Goal: Task Accomplishment & Management: Use online tool/utility

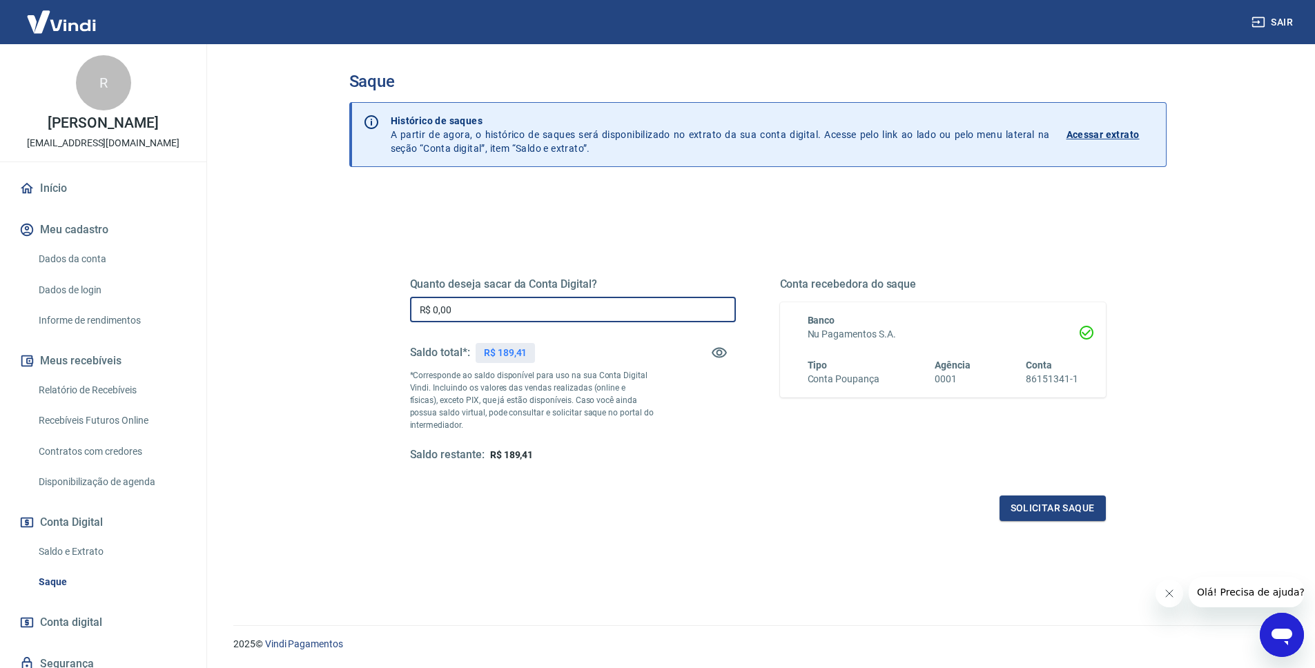
click at [606, 304] on input "R$ 0,00" at bounding box center [573, 310] width 326 height 26
type input "R$ 189,14"
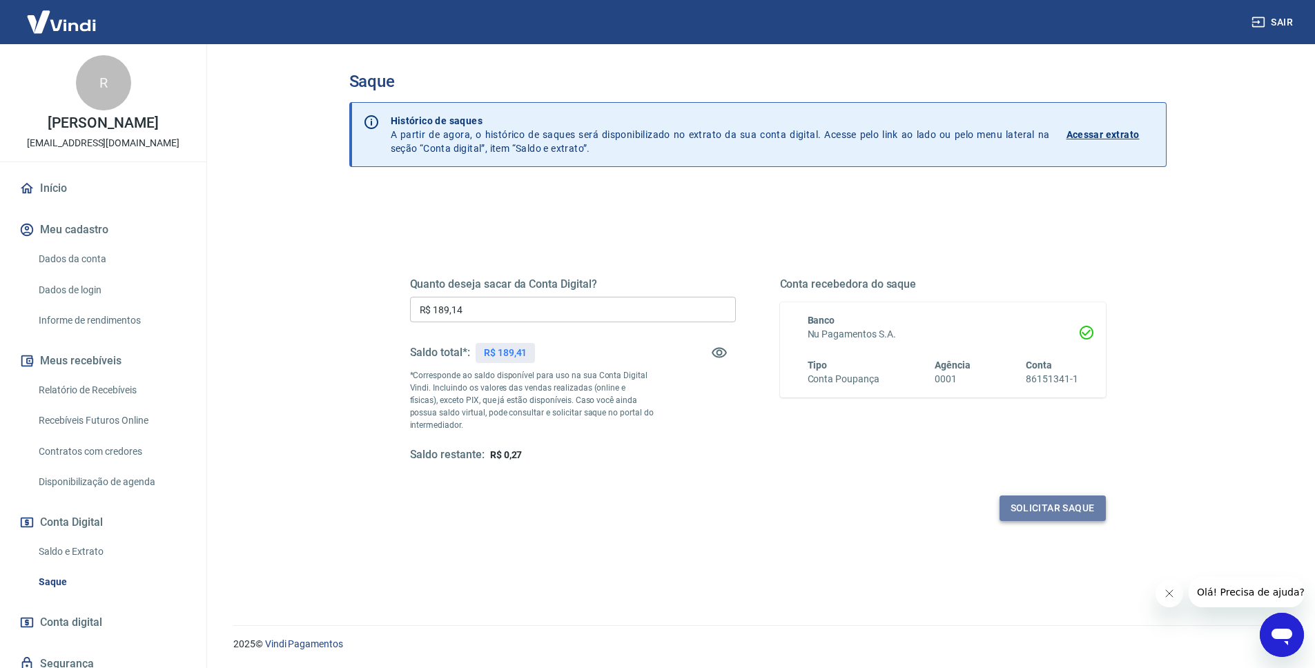
click at [1018, 514] on button "Solicitar saque" at bounding box center [1053, 509] width 106 height 26
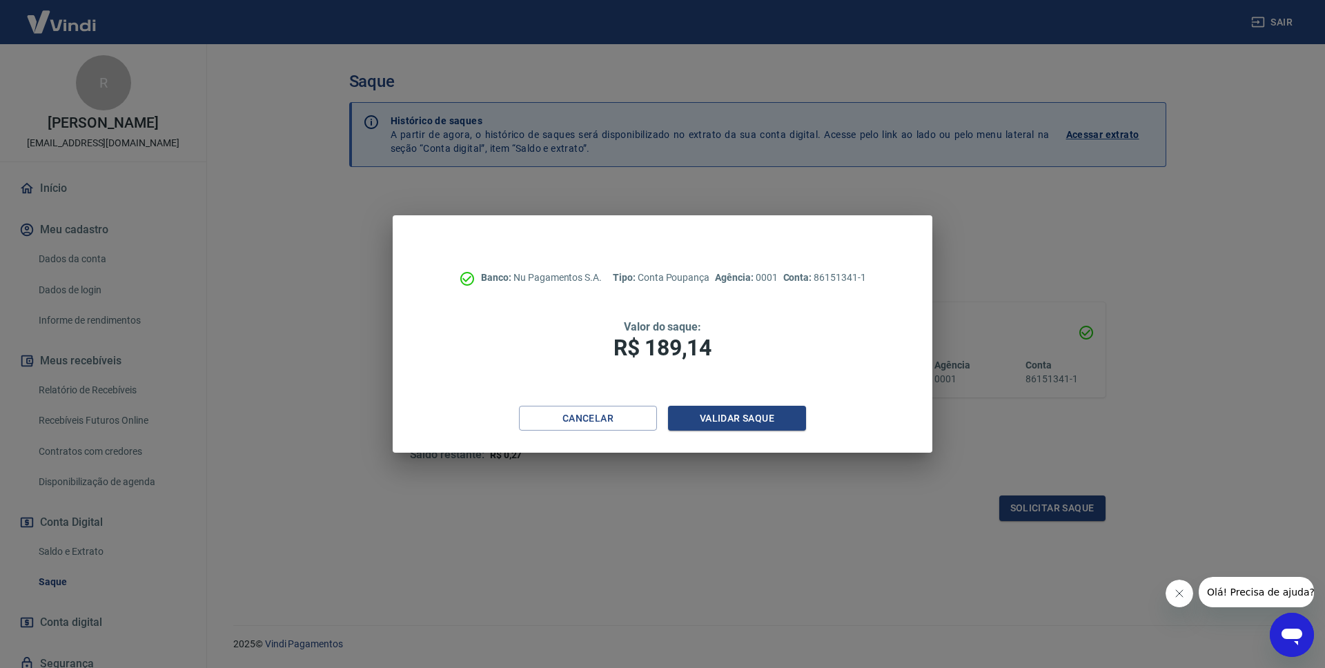
click at [760, 433] on div "Cancelar Validar saque" at bounding box center [662, 430] width 539 height 48
click at [760, 420] on button "Validar saque" at bounding box center [737, 419] width 138 height 26
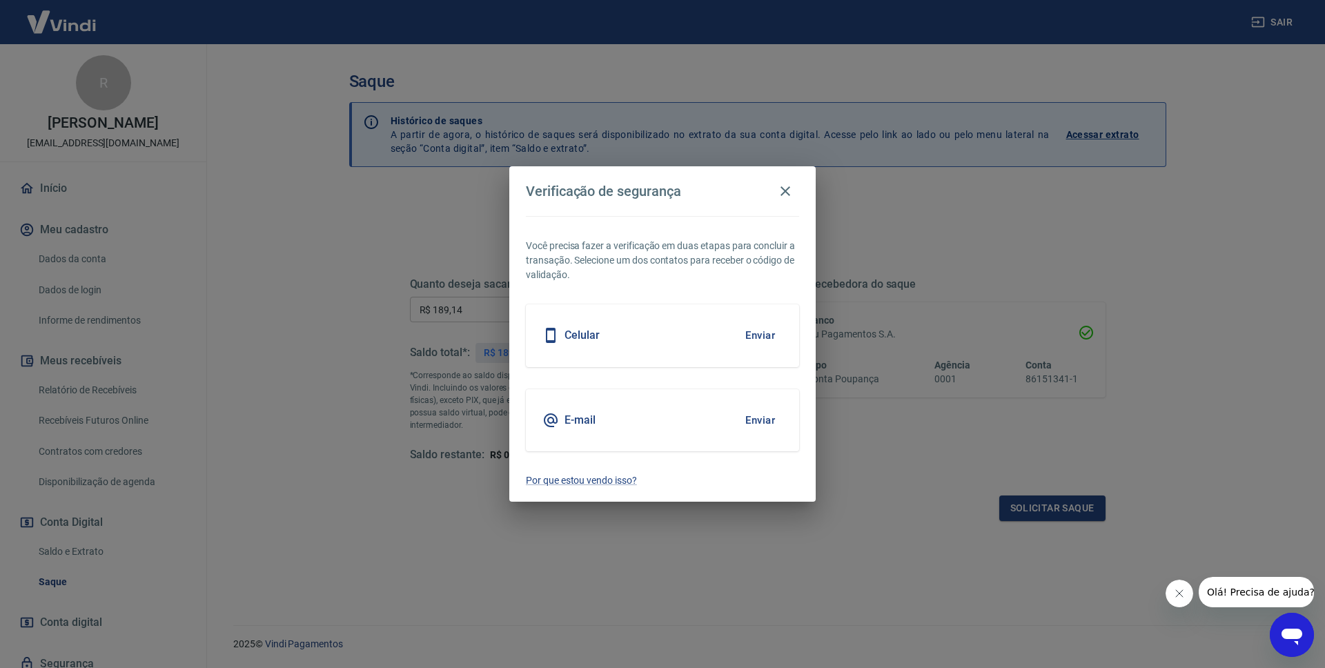
click at [761, 335] on button "Enviar" at bounding box center [760, 335] width 45 height 29
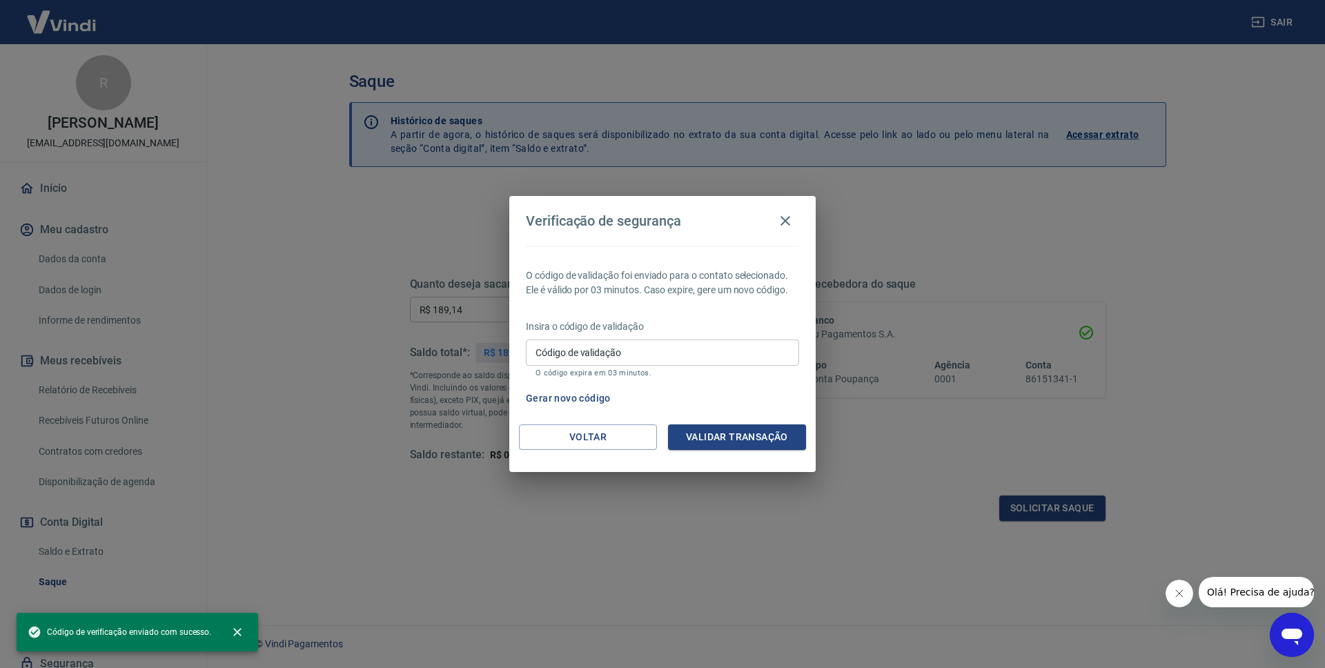
click at [655, 358] on input "Código de validação" at bounding box center [662, 353] width 273 height 26
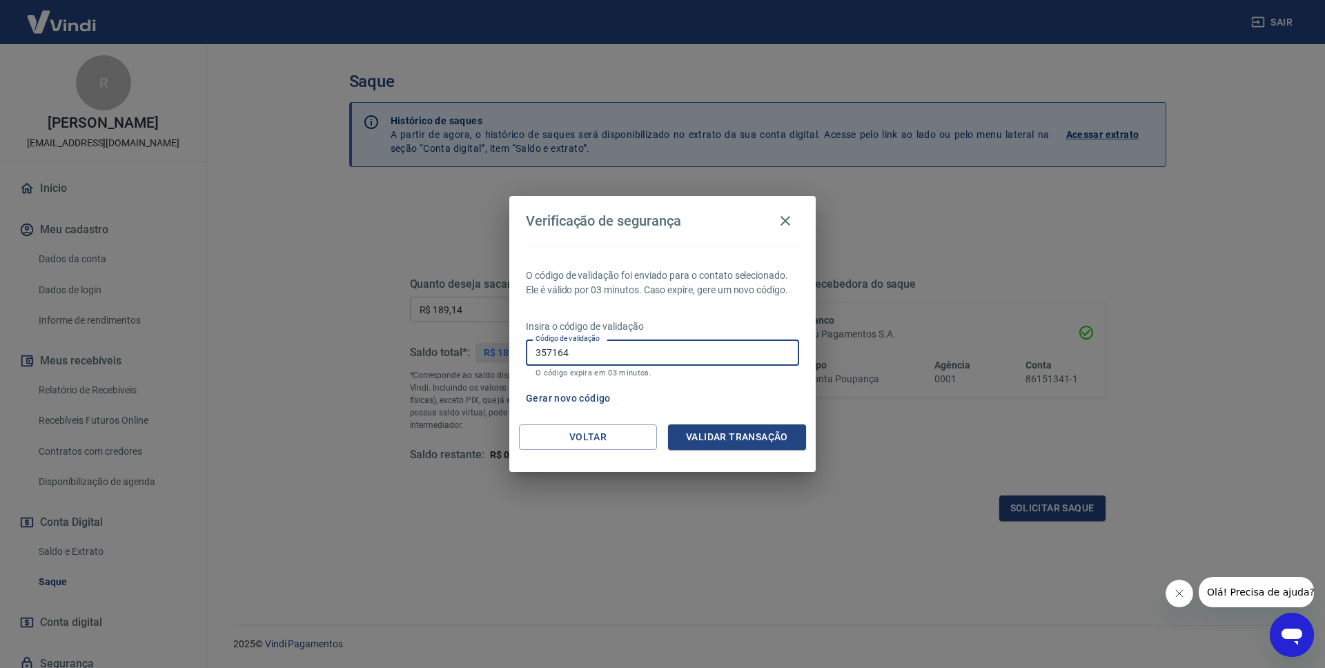
type input "357164"
click at [779, 454] on div "Voltar Validar transação" at bounding box center [662, 449] width 306 height 48
click at [779, 442] on button "Validar transação" at bounding box center [737, 438] width 138 height 26
